Goal: Information Seeking & Learning: Learn about a topic

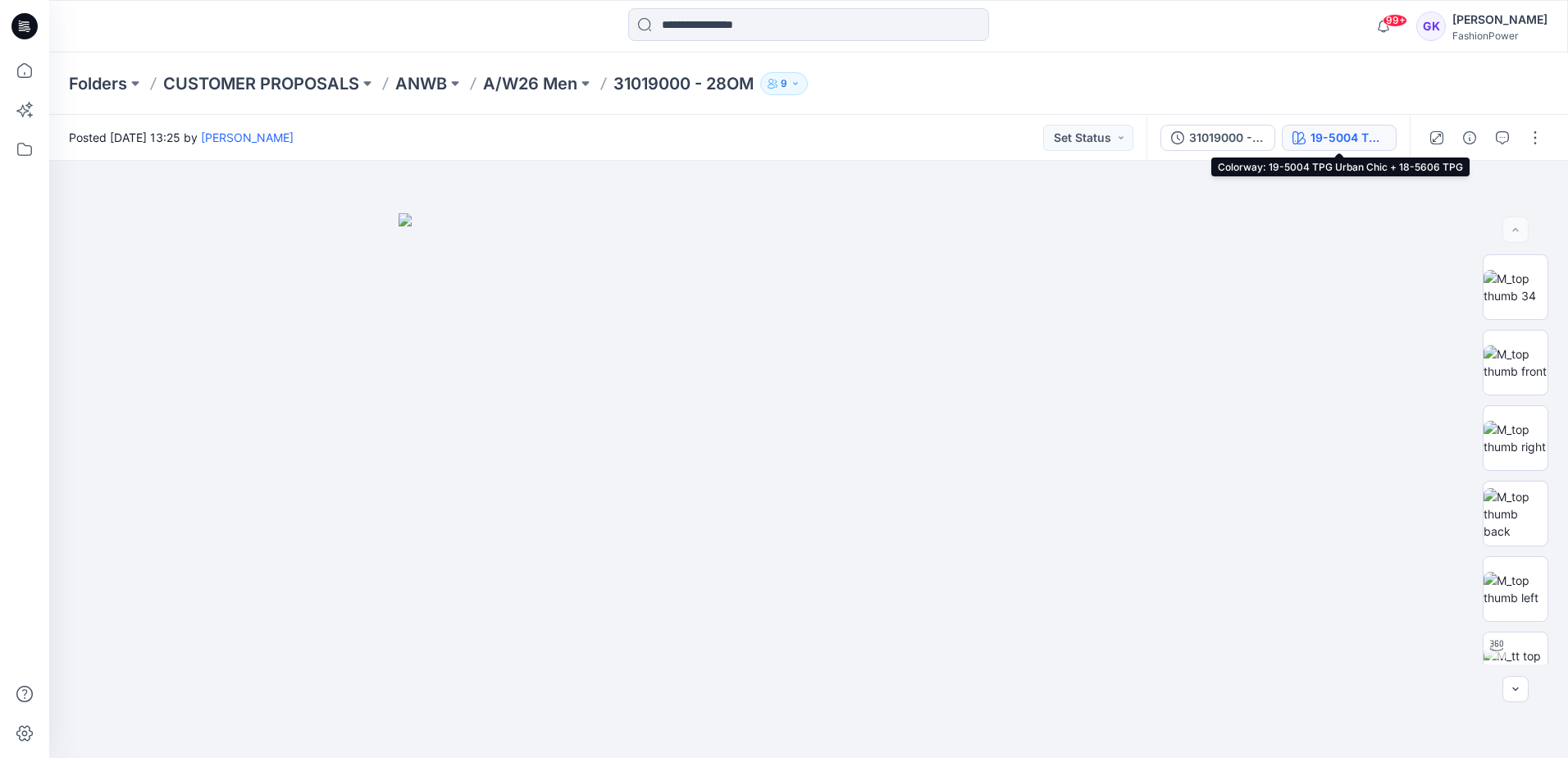
click at [1345, 142] on div "19-5004 TPG Urban Chic + 18-5606 TPG" at bounding box center [1348, 138] width 76 height 18
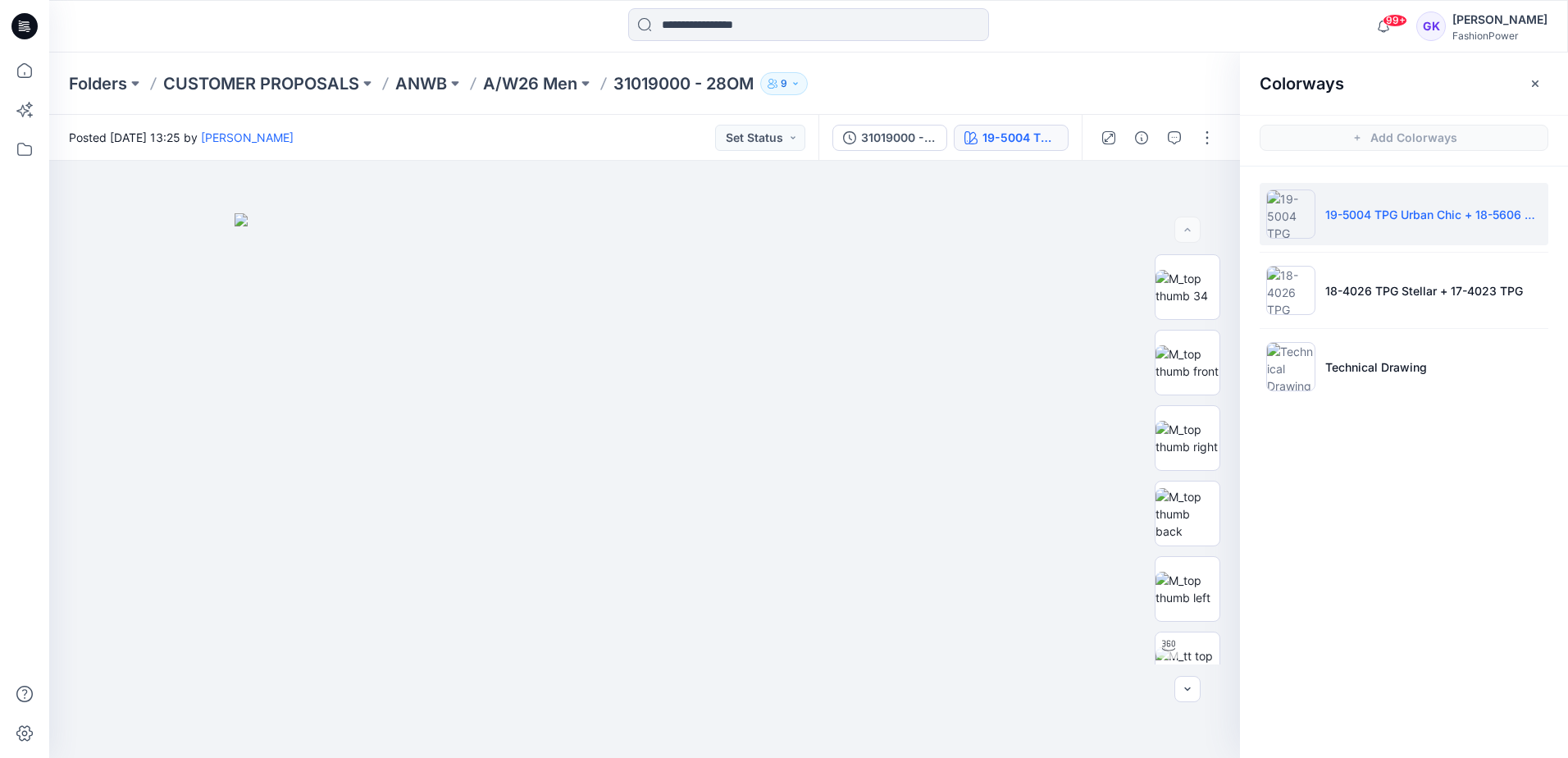
click at [1429, 223] on li "19-5004 TPG Urban Chic + 18-5606 TPG" at bounding box center [1404, 213] width 289 height 62
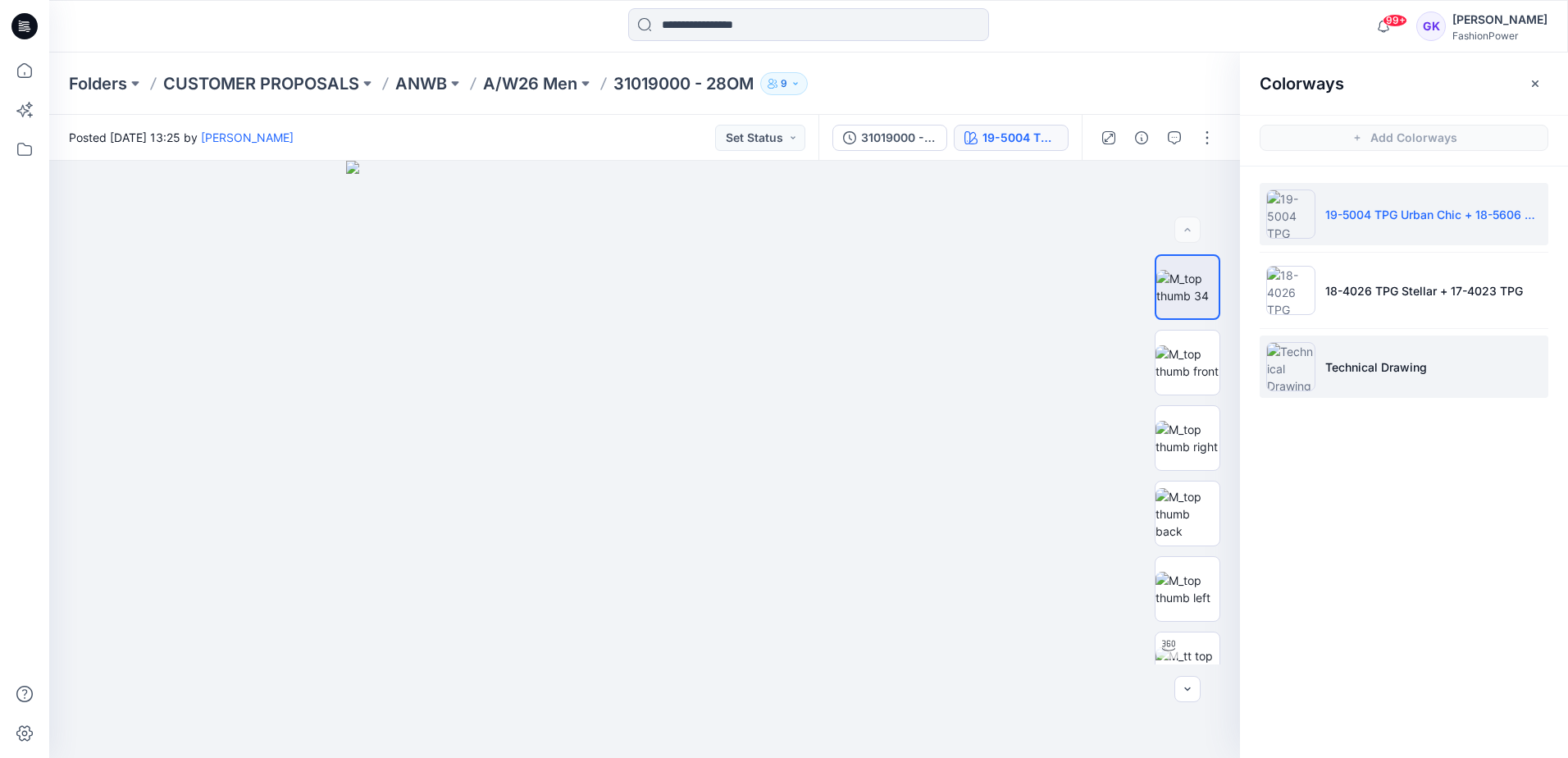
click at [1415, 366] on p "Technical Drawing" at bounding box center [1377, 368] width 101 height 17
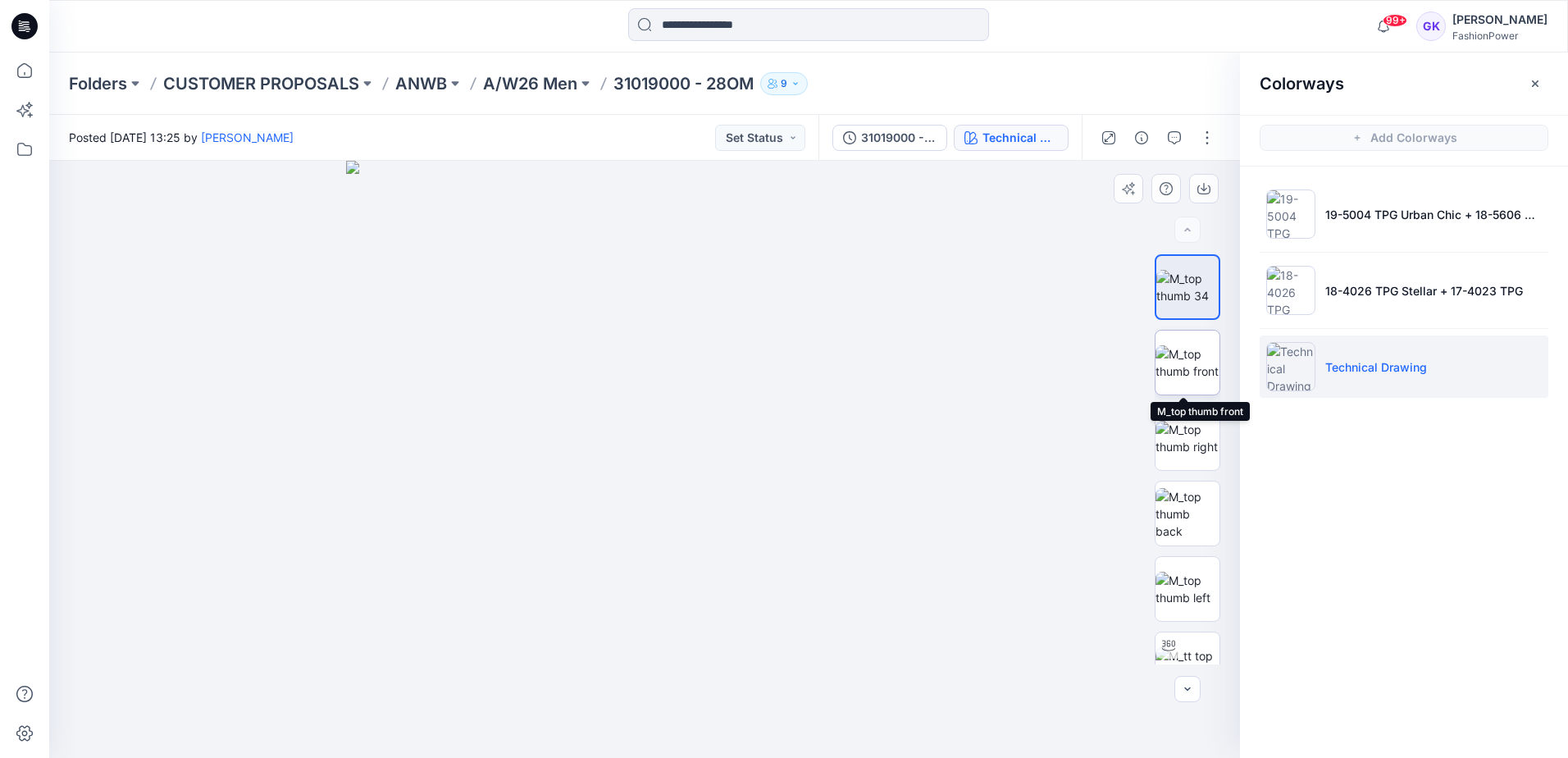
click at [1176, 369] on img at bounding box center [1187, 363] width 64 height 34
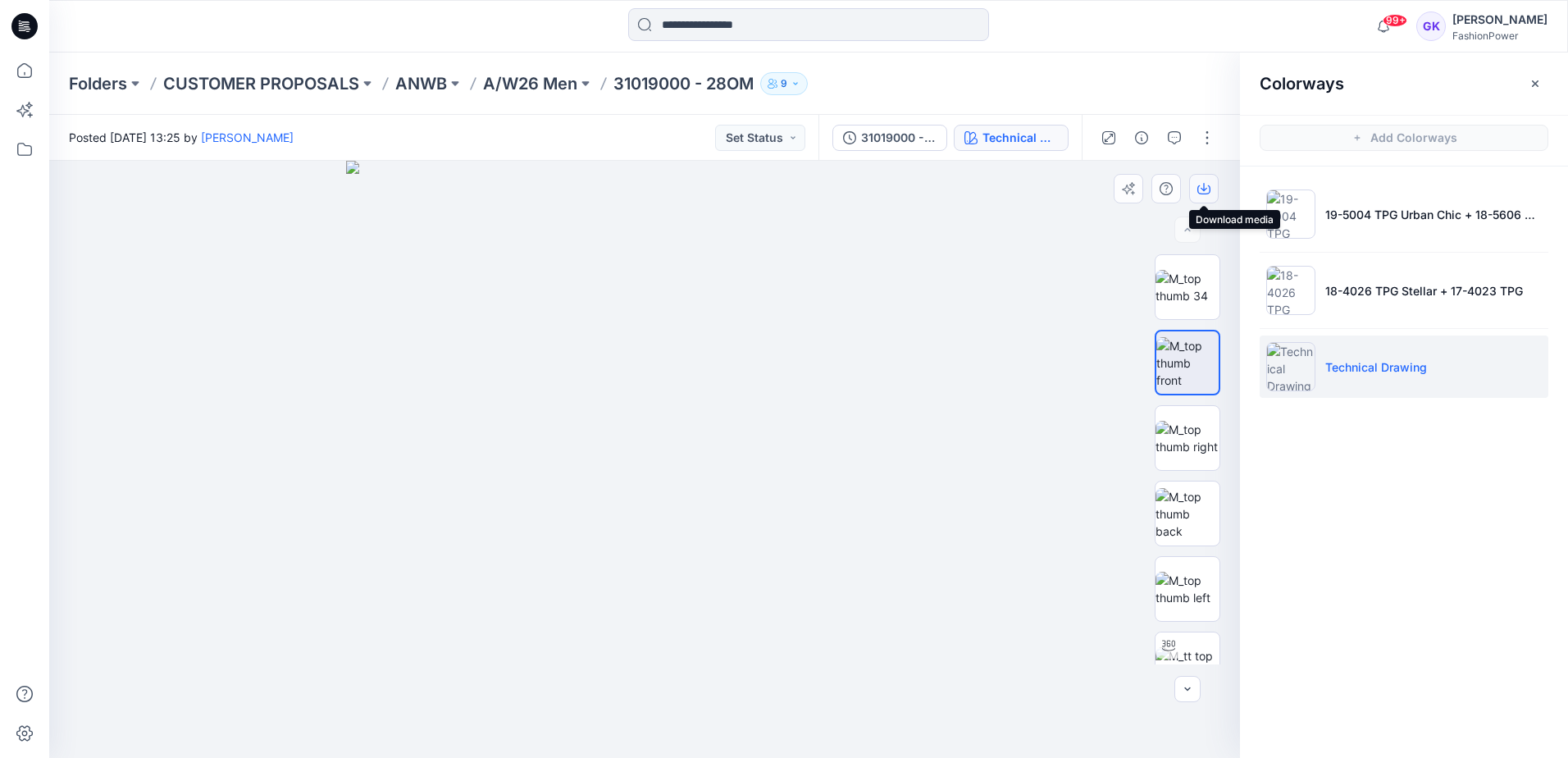
click at [1200, 190] on icon "button" at bounding box center [1204, 189] width 13 height 13
drag, startPoint x: 656, startPoint y: 239, endPoint x: 662, endPoint y: 591, distance: 352.1
click at [1195, 521] on img at bounding box center [1187, 514] width 64 height 52
click at [1200, 188] on icon "button" at bounding box center [1204, 189] width 13 height 13
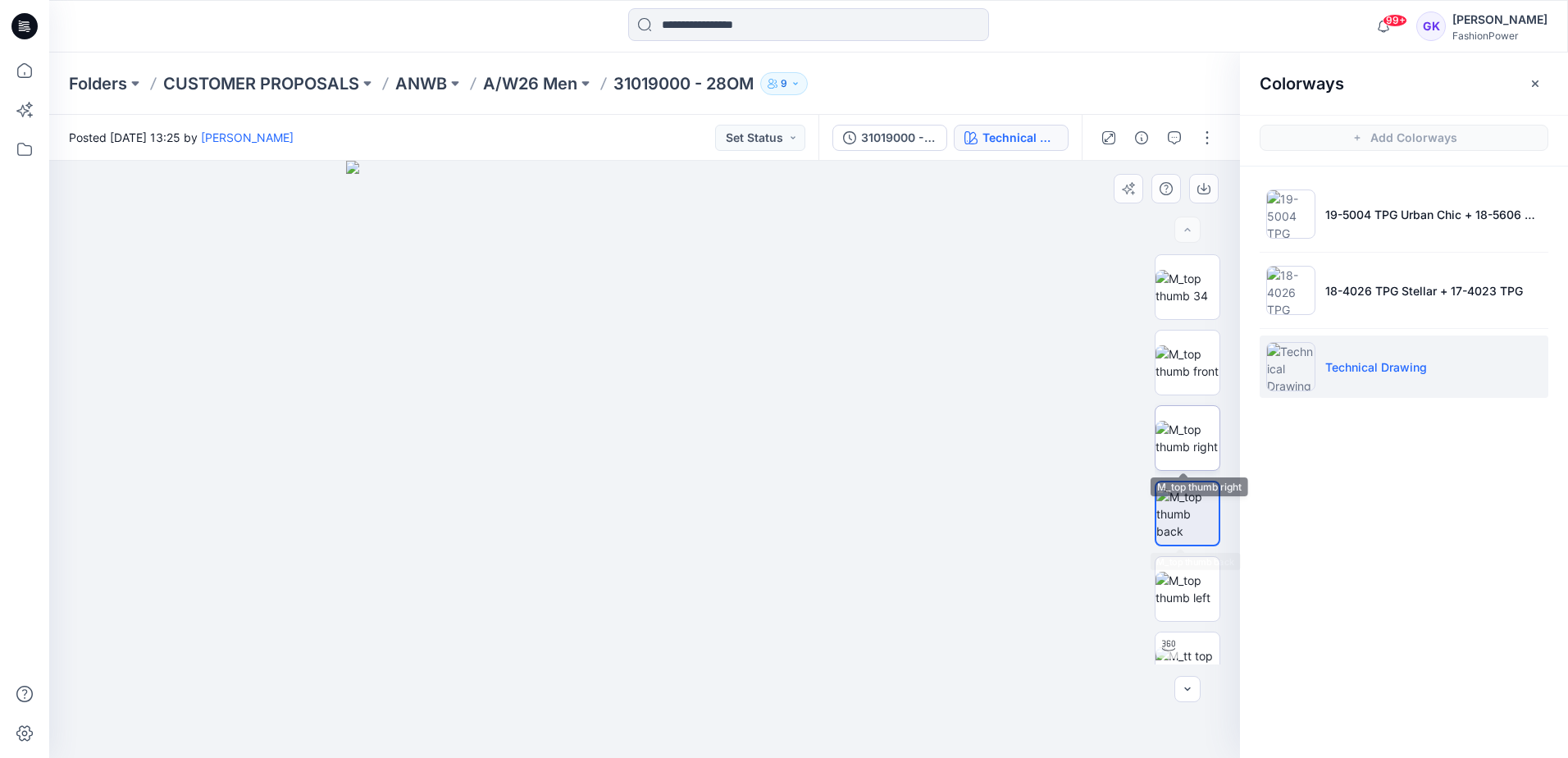
click at [1194, 453] on img at bounding box center [1187, 438] width 64 height 34
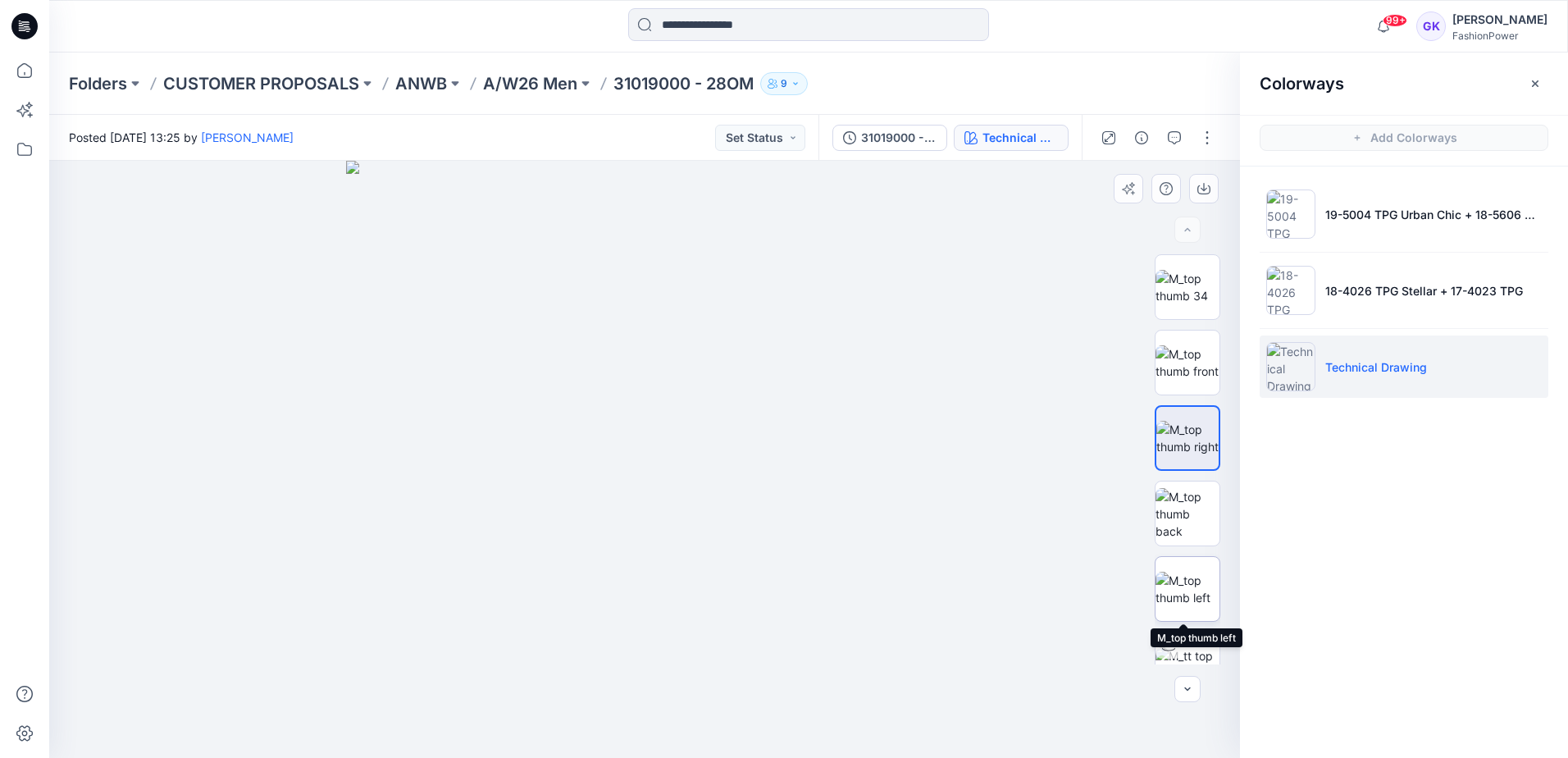
click at [1184, 587] on img at bounding box center [1187, 590] width 64 height 34
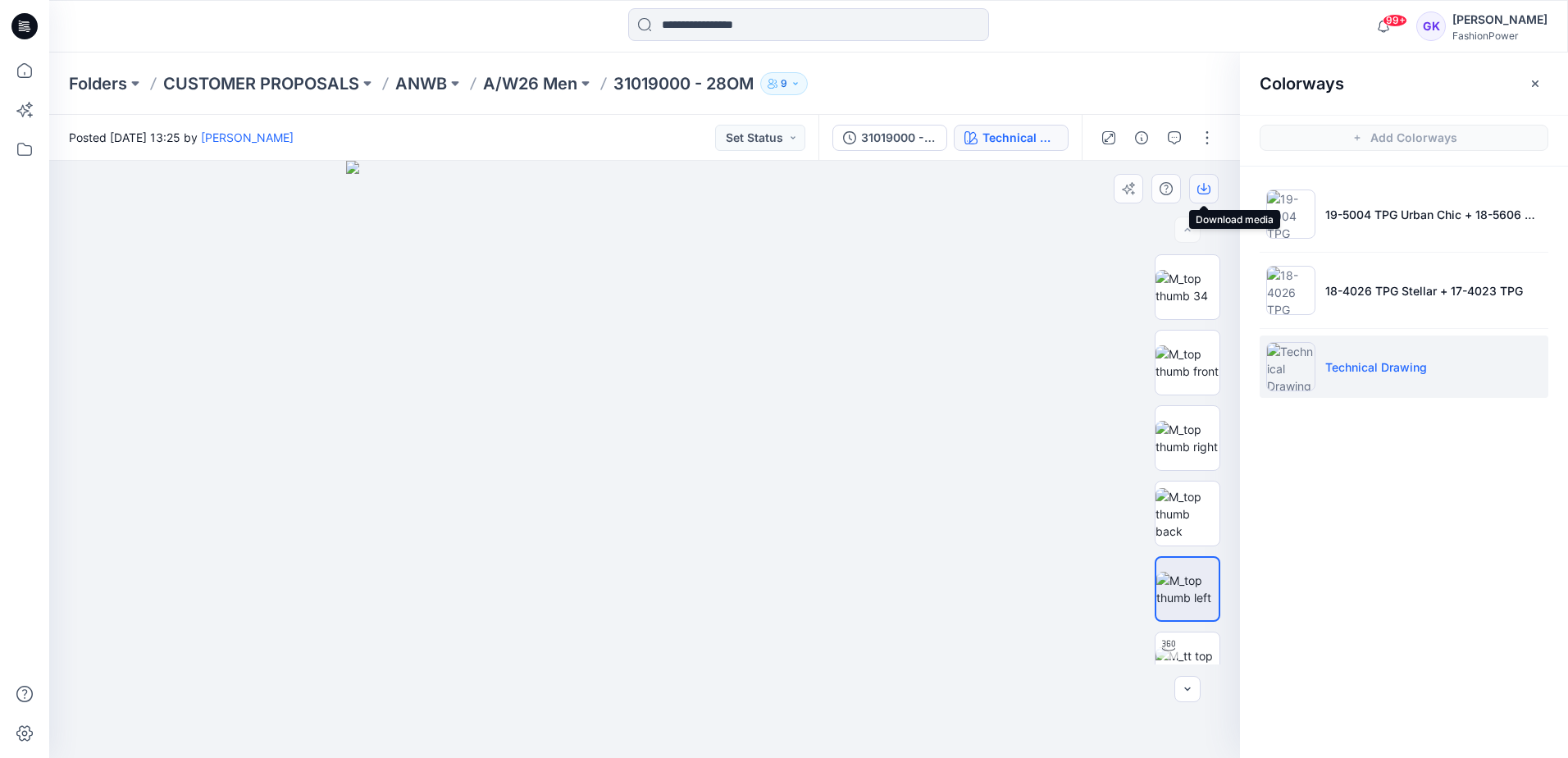
click at [1199, 193] on icon "button" at bounding box center [1204, 189] width 13 height 13
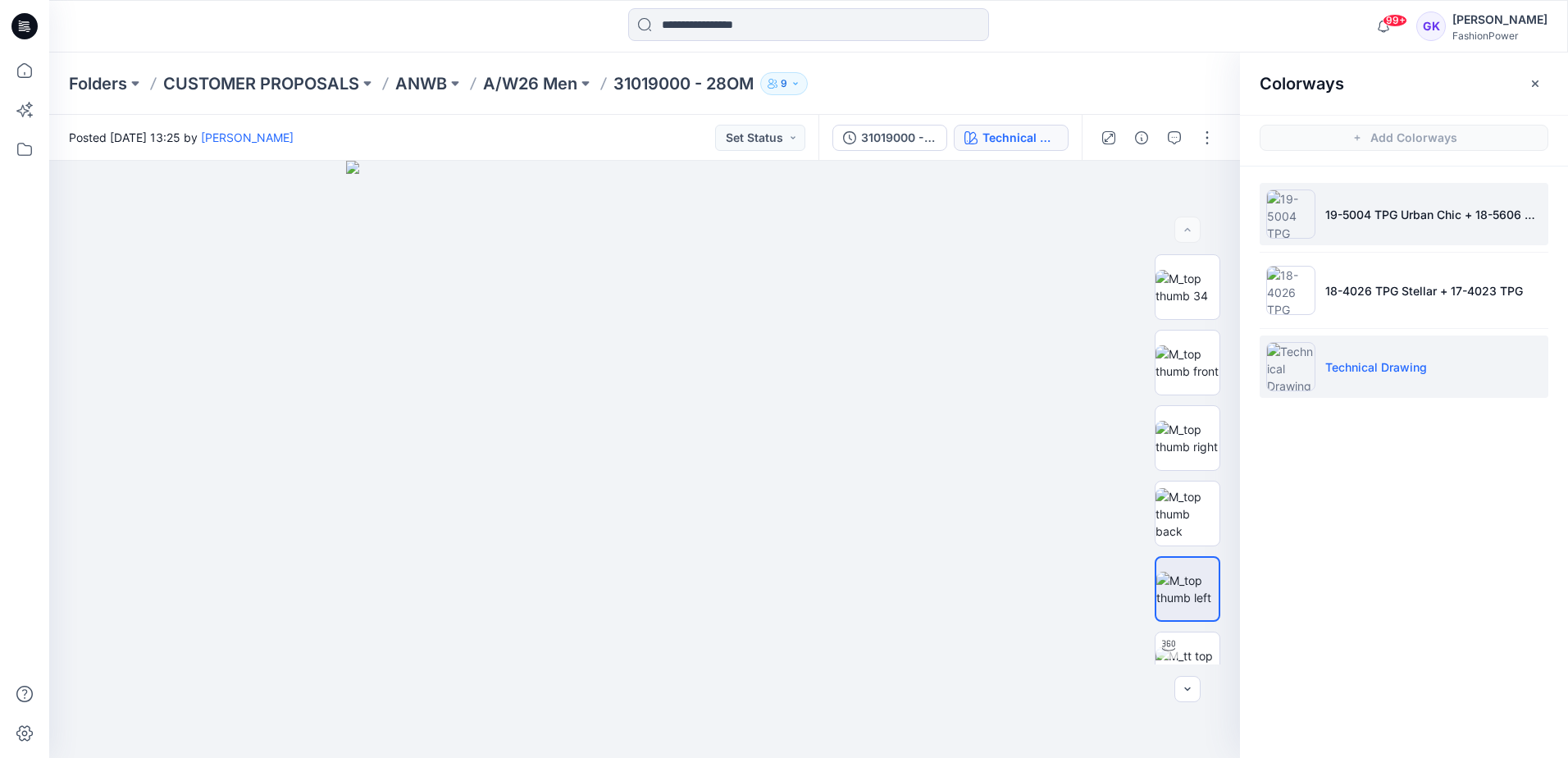
click at [1338, 224] on li "19-5004 TPG Urban Chic + 18-5606 TPG" at bounding box center [1404, 213] width 289 height 62
